Goal: Book appointment/travel/reservation

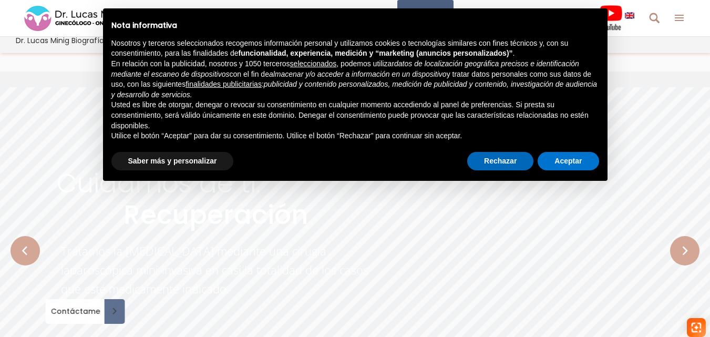
scroll to position [140, 0]
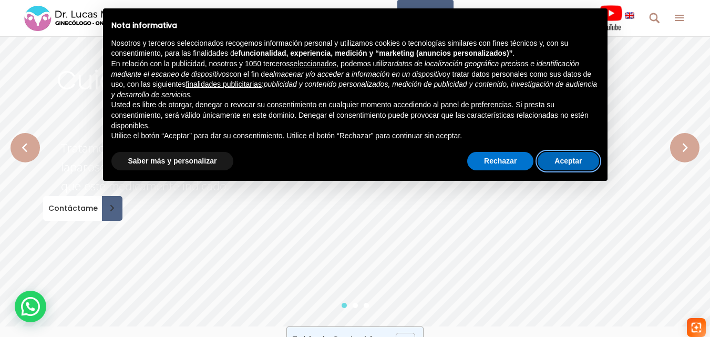
drag, startPoint x: 558, startPoint y: 164, endPoint x: 462, endPoint y: 200, distance: 102.8
click at [558, 164] on button "Aceptar" at bounding box center [568, 161] width 61 height 19
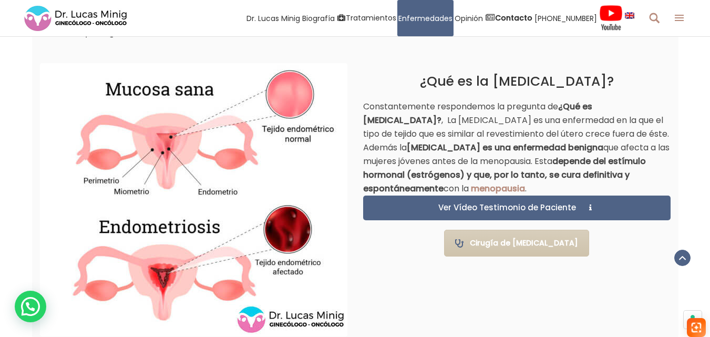
scroll to position [701, 0]
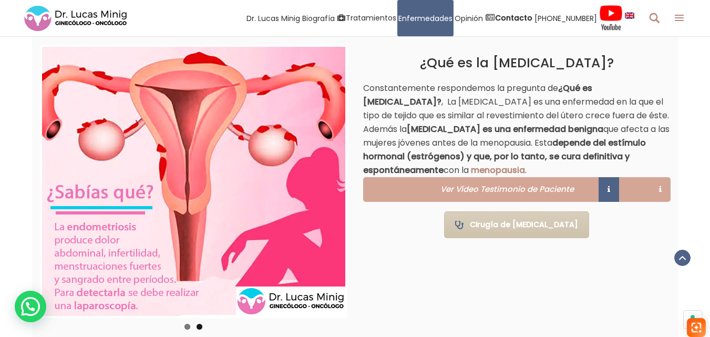
click at [496, 195] on link "Ver Vídeo Testimonio de Paciente" at bounding box center [517, 189] width 308 height 25
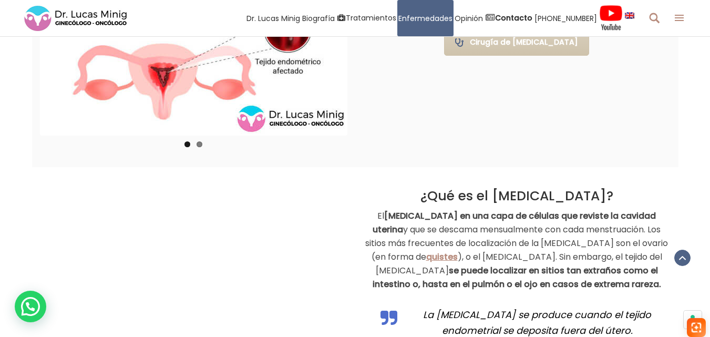
scroll to position [617, 0]
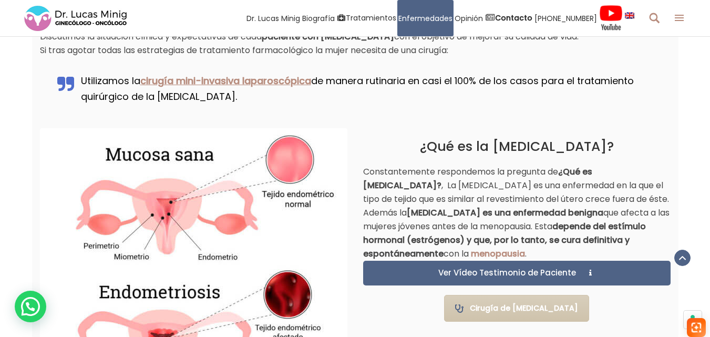
click at [73, 13] on img at bounding box center [75, 18] width 105 height 28
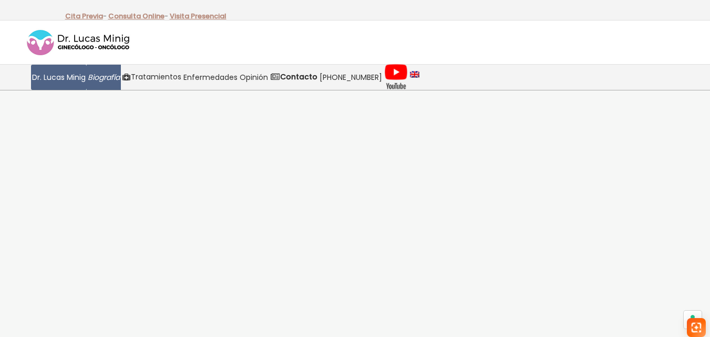
click at [104, 81] on span "Biografía" at bounding box center [104, 78] width 32 height 12
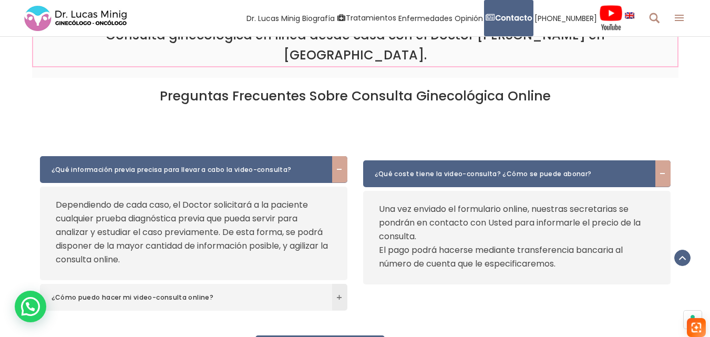
scroll to position [1472, 0]
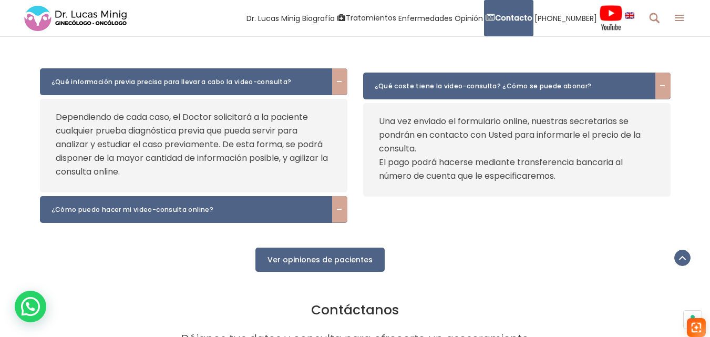
click at [225, 205] on span "¿Cómo puedo hacer mi video-consulta online?" at bounding box center [188, 210] width 272 height 11
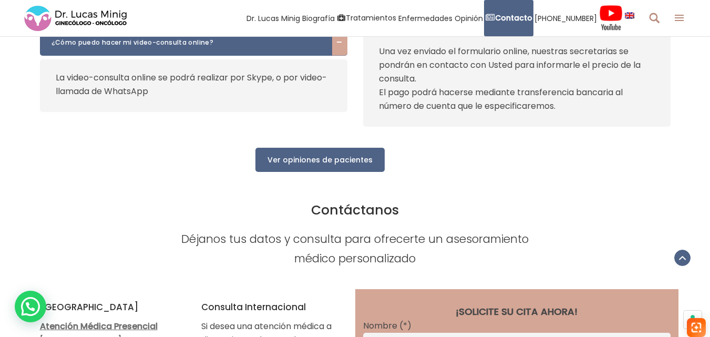
scroll to position [1753, 0]
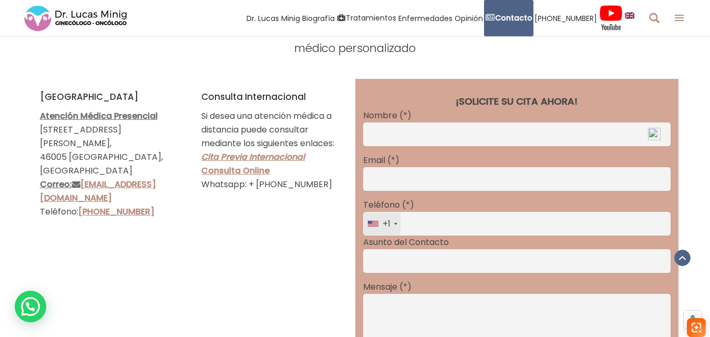
click at [240, 151] on link "Cita Previa Internacional" at bounding box center [253, 157] width 104 height 12
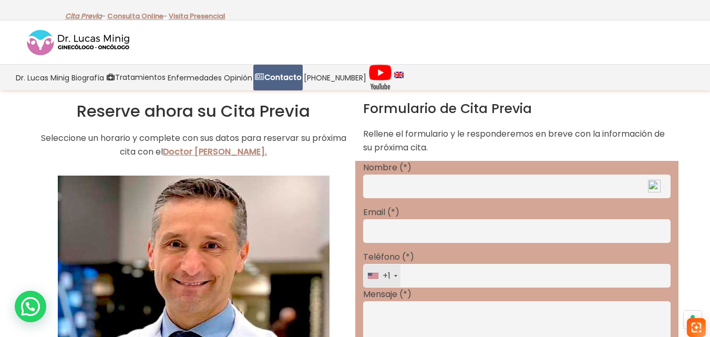
click at [87, 15] on link "Cita Previa" at bounding box center [83, 16] width 37 height 10
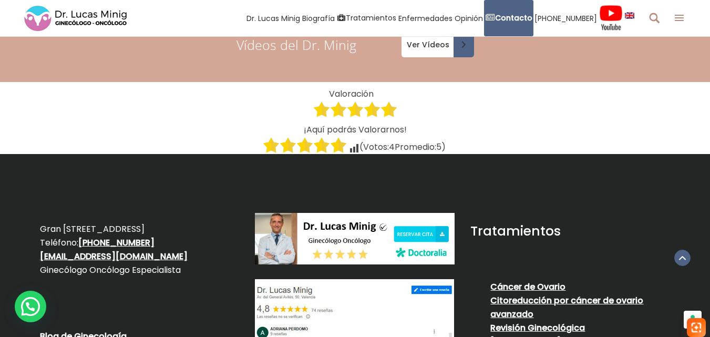
scroll to position [1402, 0]
